Goal: Find specific page/section: Find specific page/section

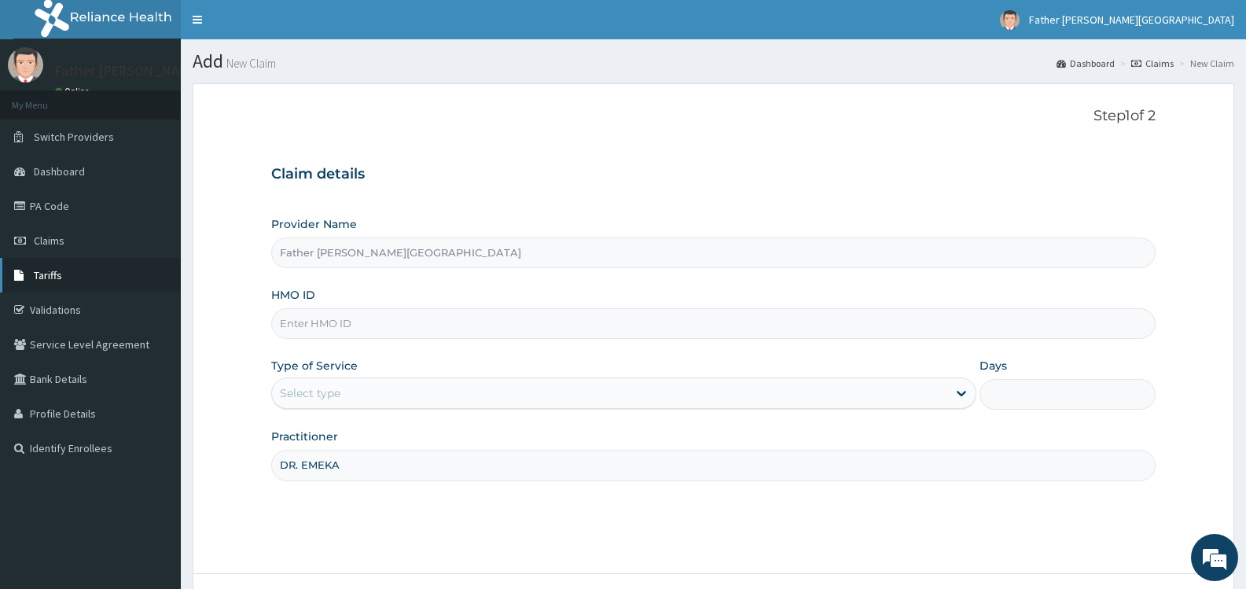
click at [63, 275] on link "Tariffs" at bounding box center [90, 275] width 181 height 35
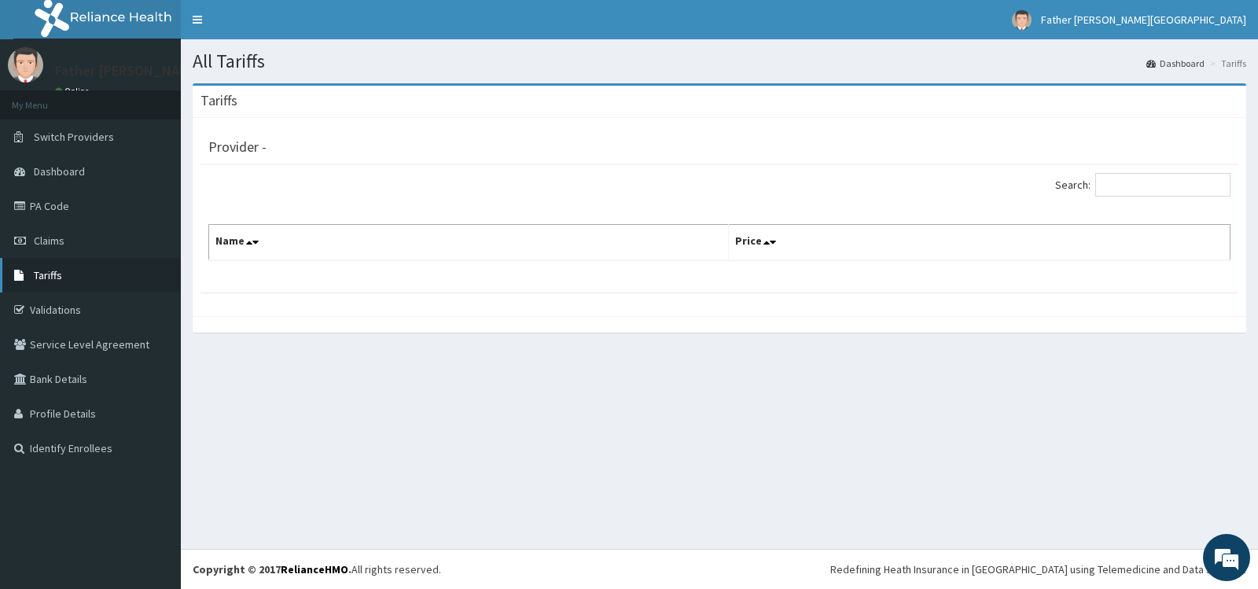
click at [46, 278] on span "Tariffs" at bounding box center [48, 275] width 28 height 14
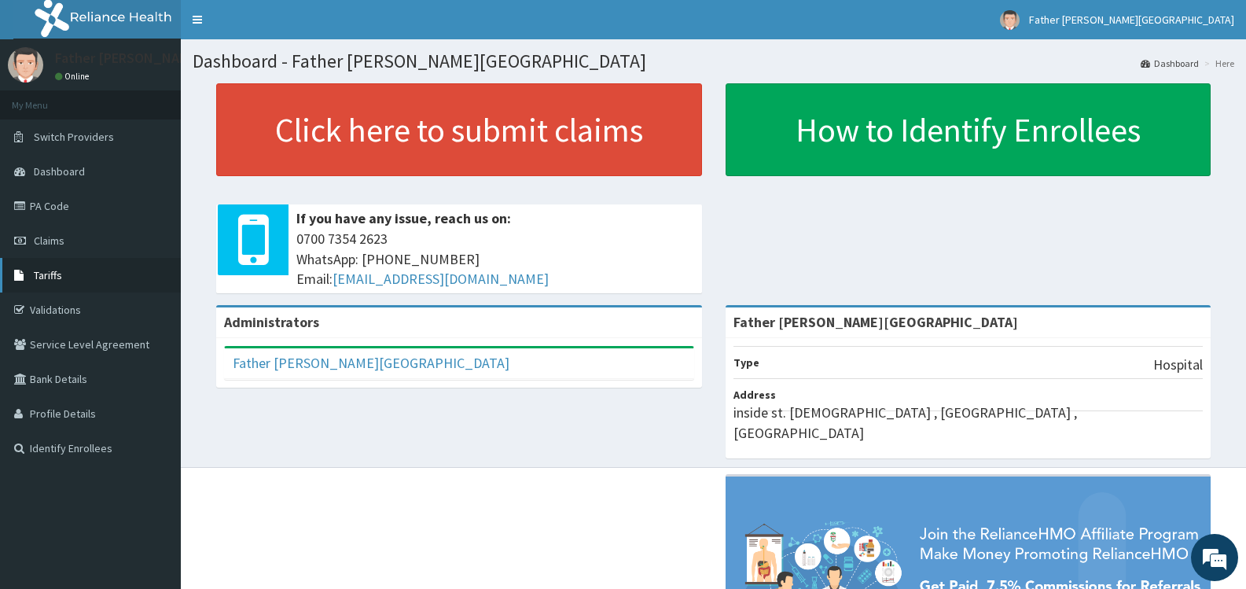
click at [50, 273] on span "Tariffs" at bounding box center [48, 275] width 28 height 14
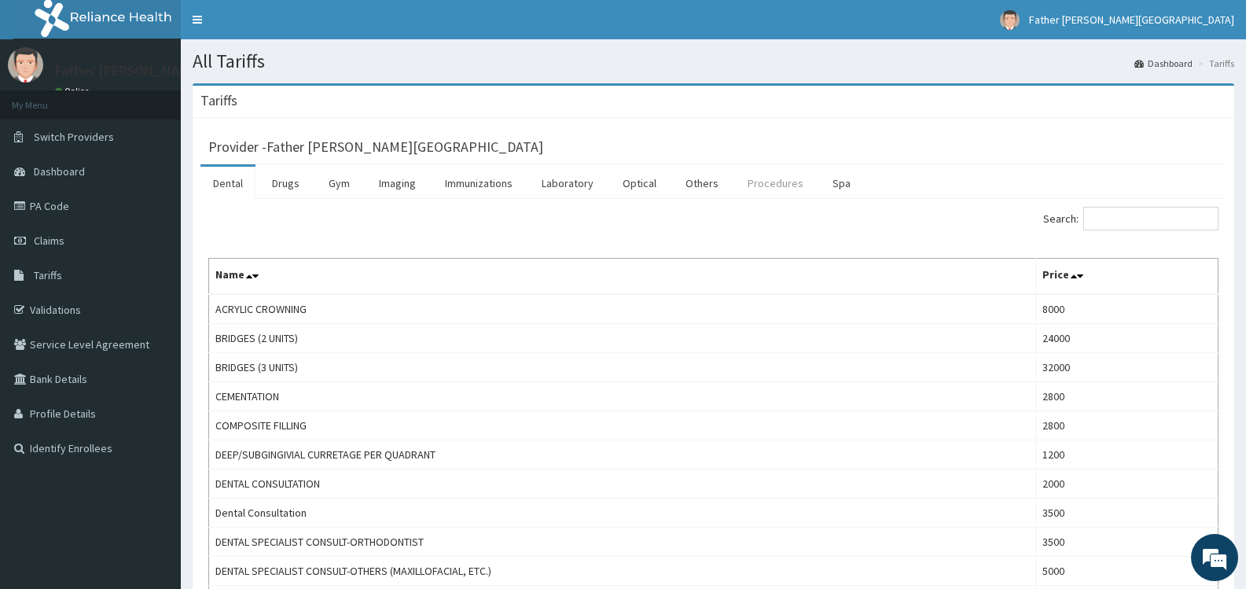
click at [771, 184] on link "Procedures" at bounding box center [775, 183] width 81 height 33
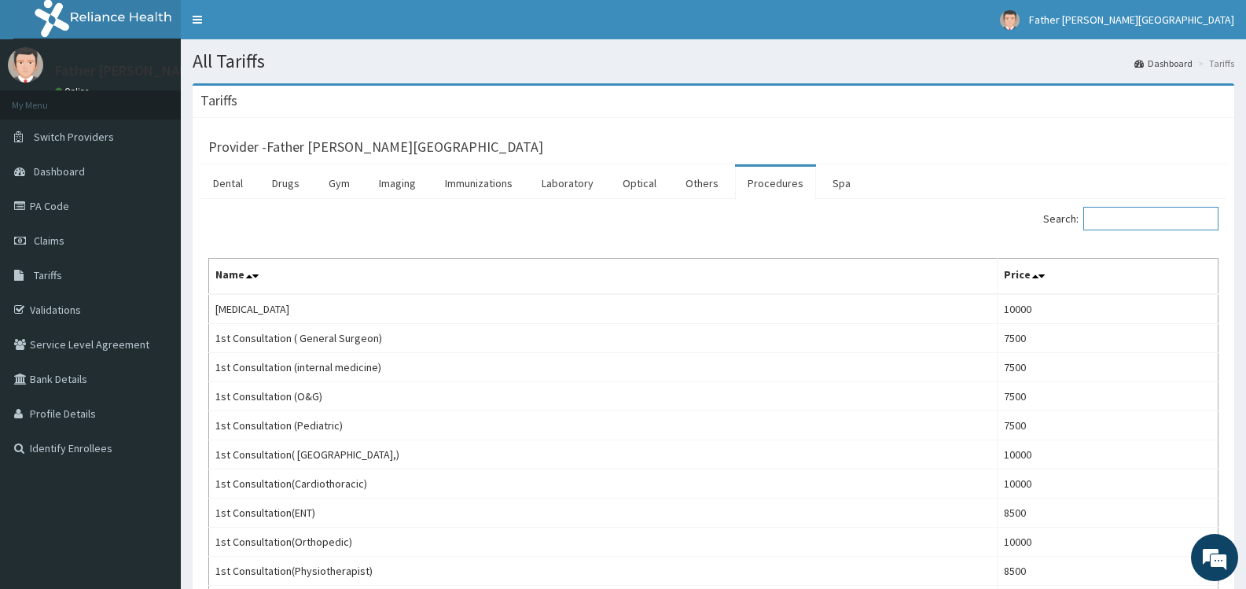
click at [1120, 218] on input "Search:" at bounding box center [1150, 219] width 135 height 24
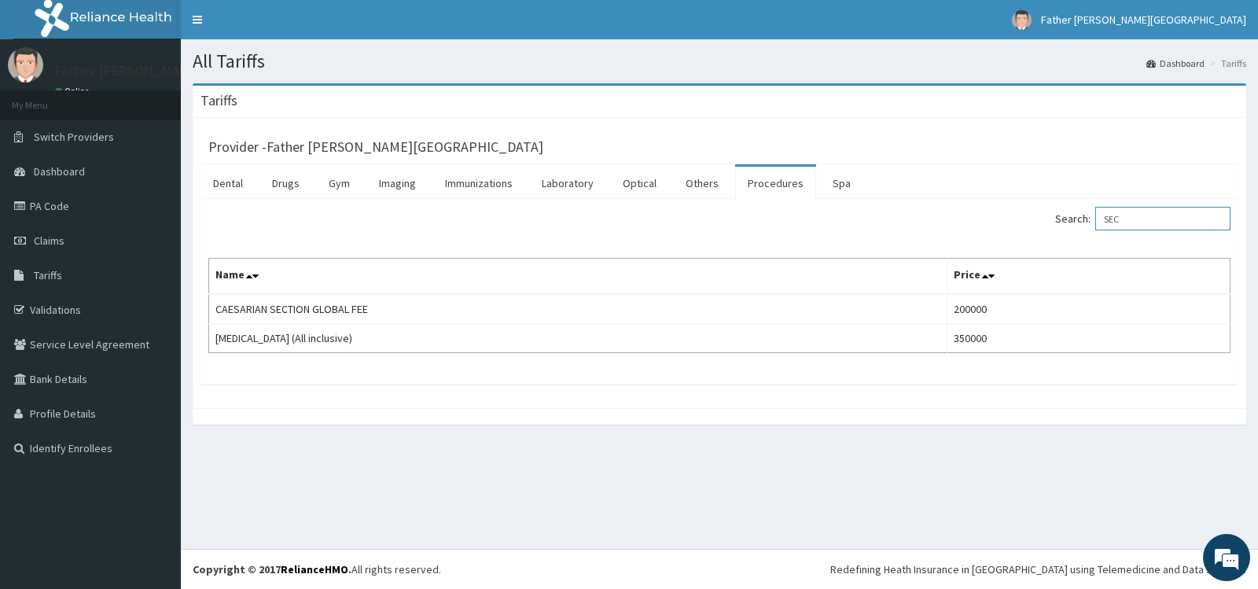
type input "SEC"
